Goal: Task Accomplishment & Management: Complete application form

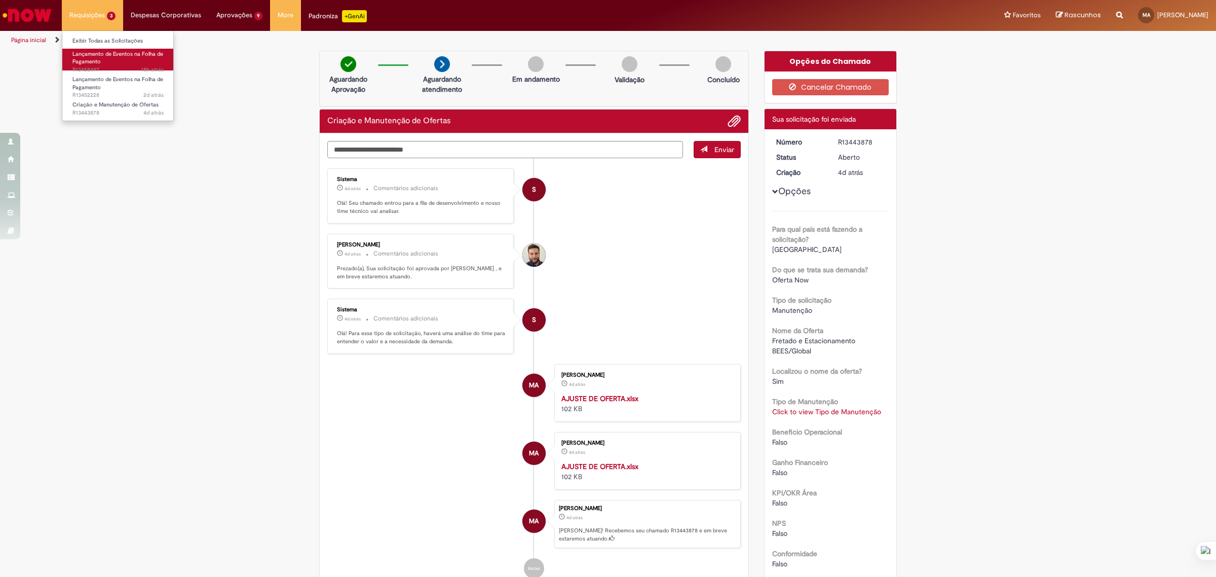
click at [116, 59] on link "Lançamento de Eventos na Folha de Pagamento 18h atrás 18 horas atrás R13458497" at bounding box center [117, 60] width 111 height 22
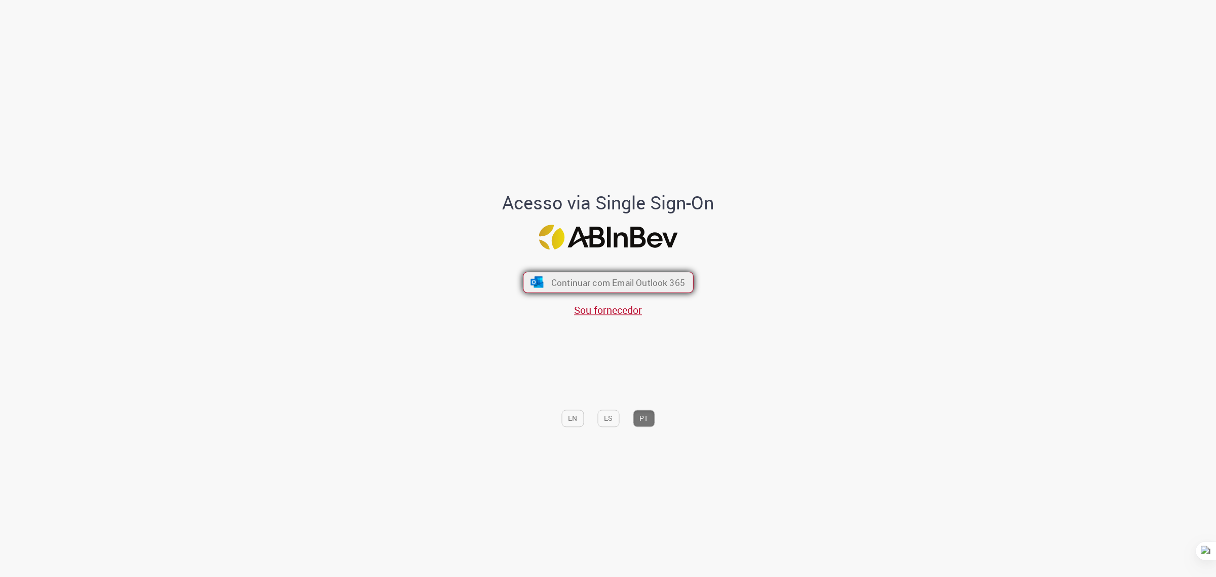
click at [631, 272] on button "Continuar com Email Outlook 365" at bounding box center [608, 282] width 171 height 21
click at [561, 280] on span "Continuar com Email Outlook 365" at bounding box center [618, 282] width 134 height 12
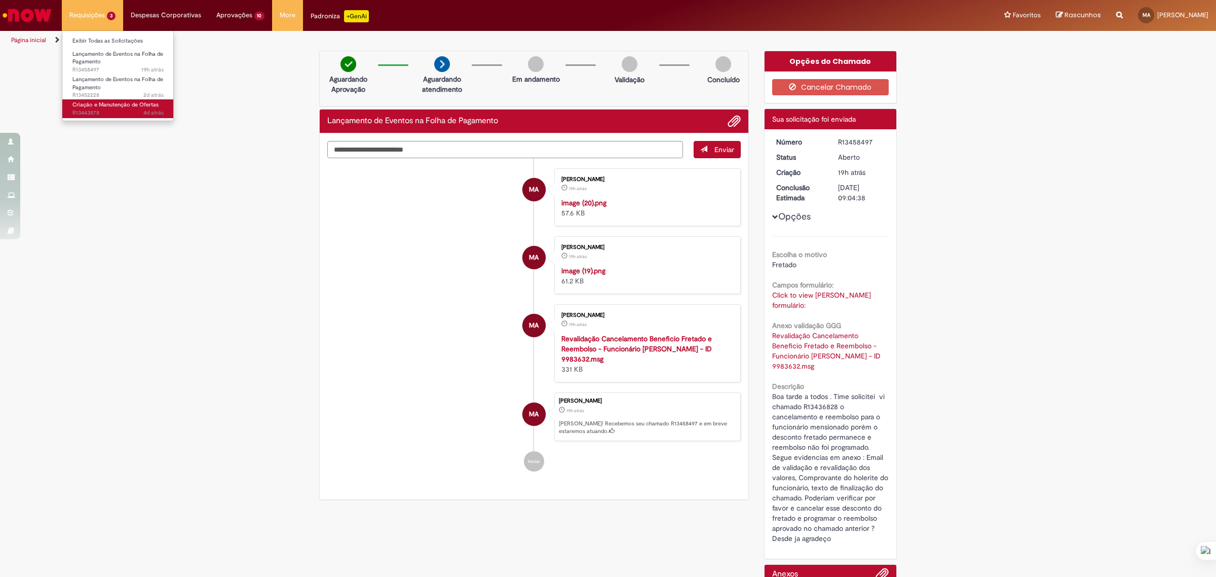
click at [112, 106] on span "Criação e Manutenção de Ofertas" at bounding box center [115, 105] width 86 height 8
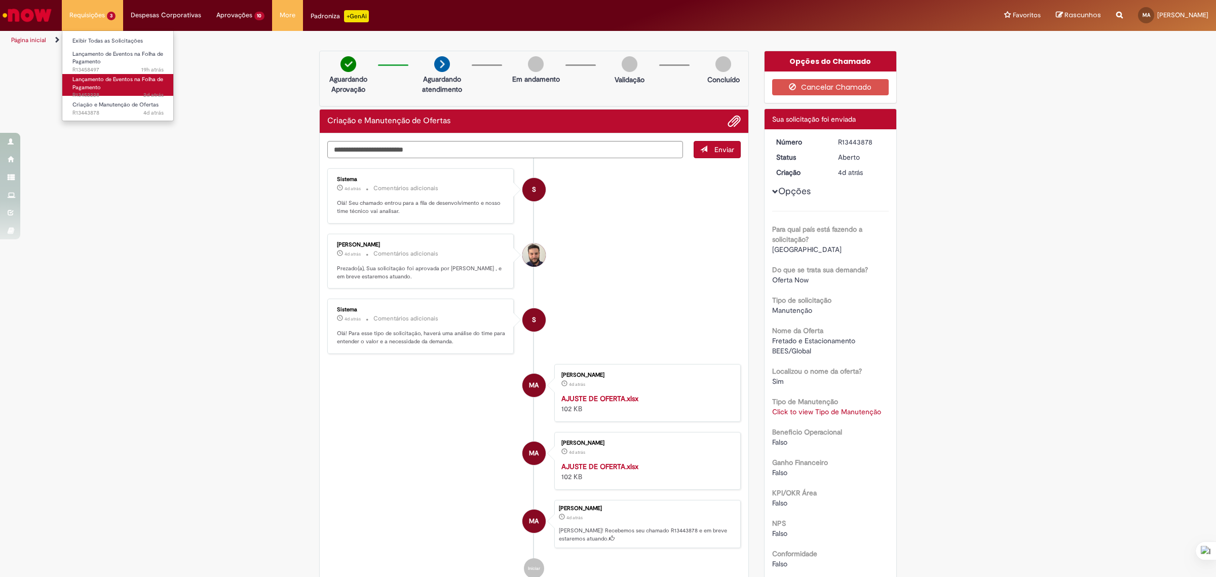
click at [112, 77] on span "Lançamento de Eventos na Folha de Pagamento" at bounding box center [117, 83] width 91 height 16
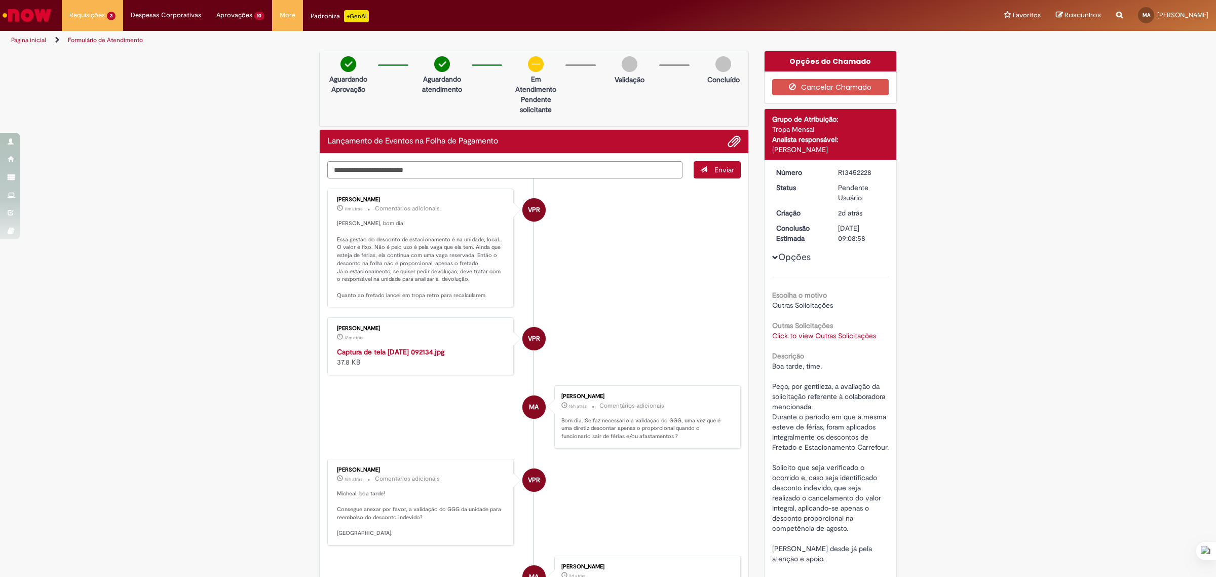
click at [383, 168] on textarea "Digite sua mensagem aqui..." at bounding box center [504, 170] width 355 height 18
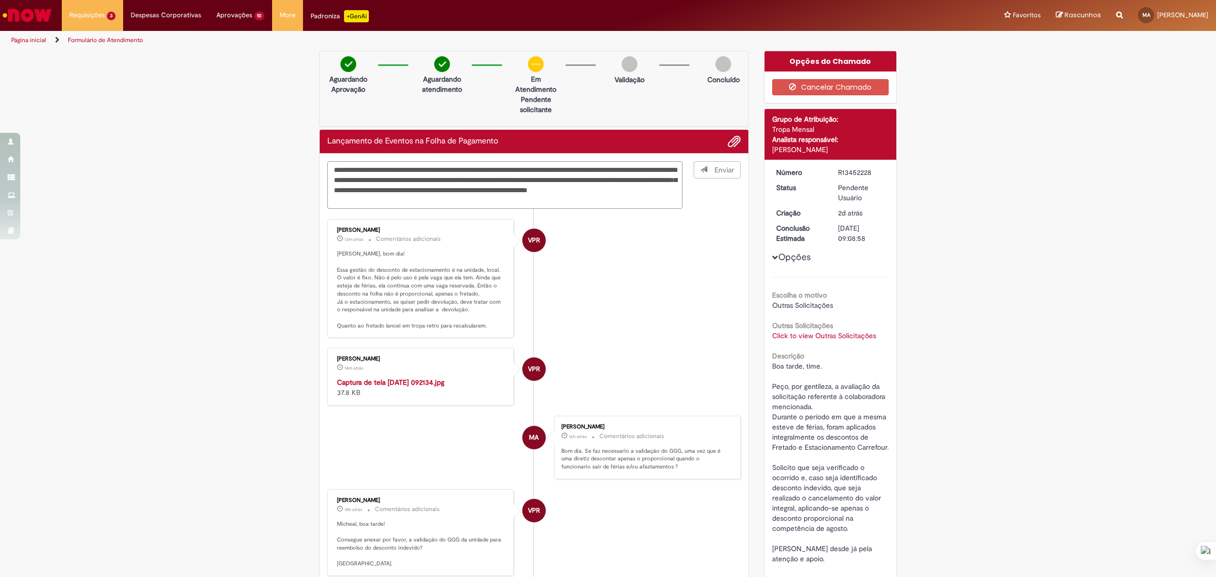
type textarea "**********"
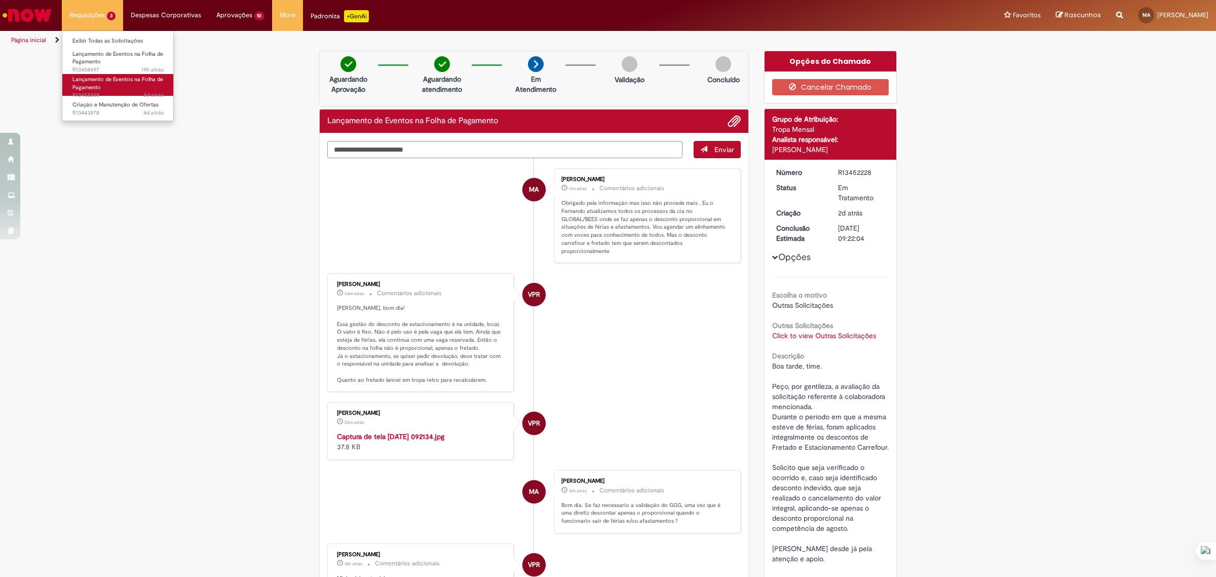
click at [117, 82] on span "Lançamento de Eventos na Folha de Pagamento" at bounding box center [117, 83] width 91 height 16
